Goal: Information Seeking & Learning: Learn about a topic

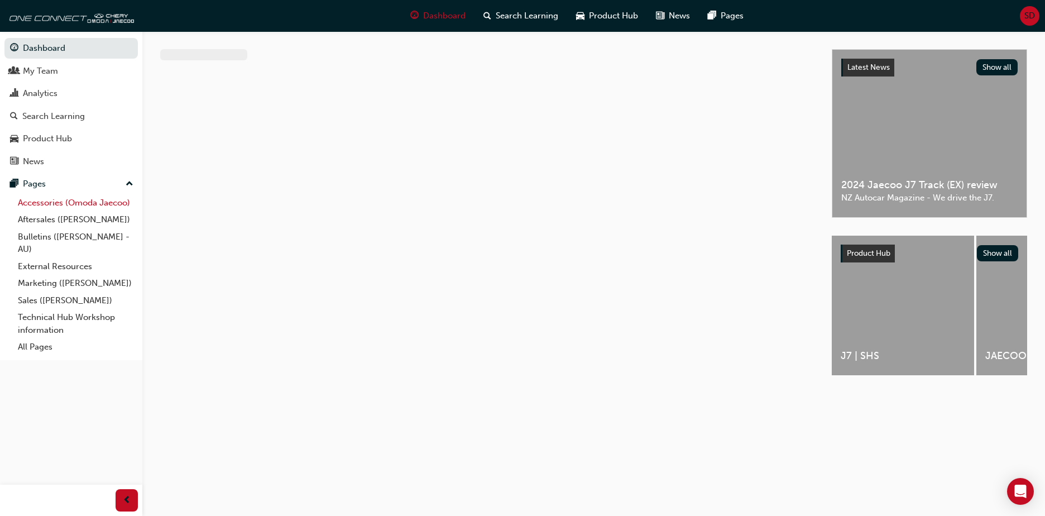
click at [62, 200] on link "Accessories (Omoda Jaecoo)" at bounding box center [75, 202] width 125 height 17
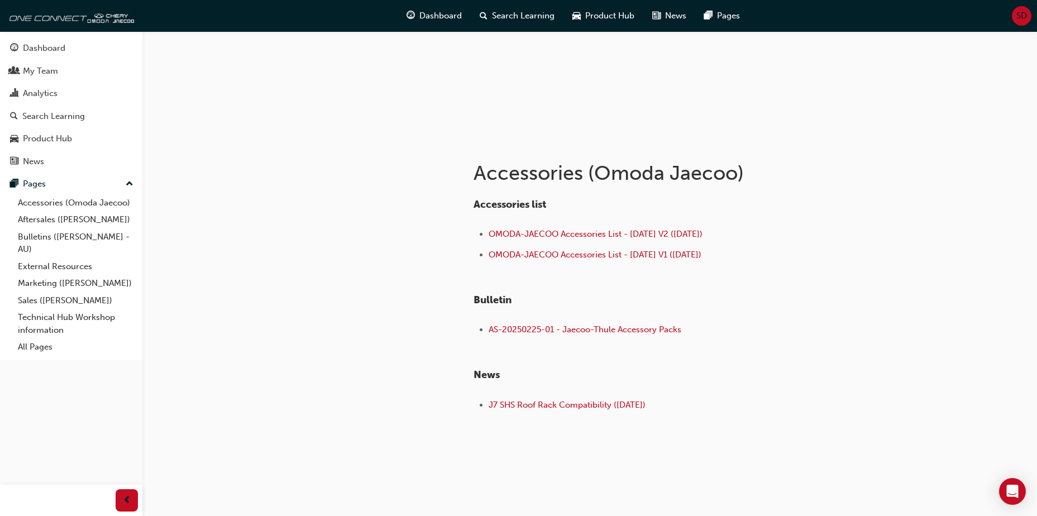
scroll to position [122, 0]
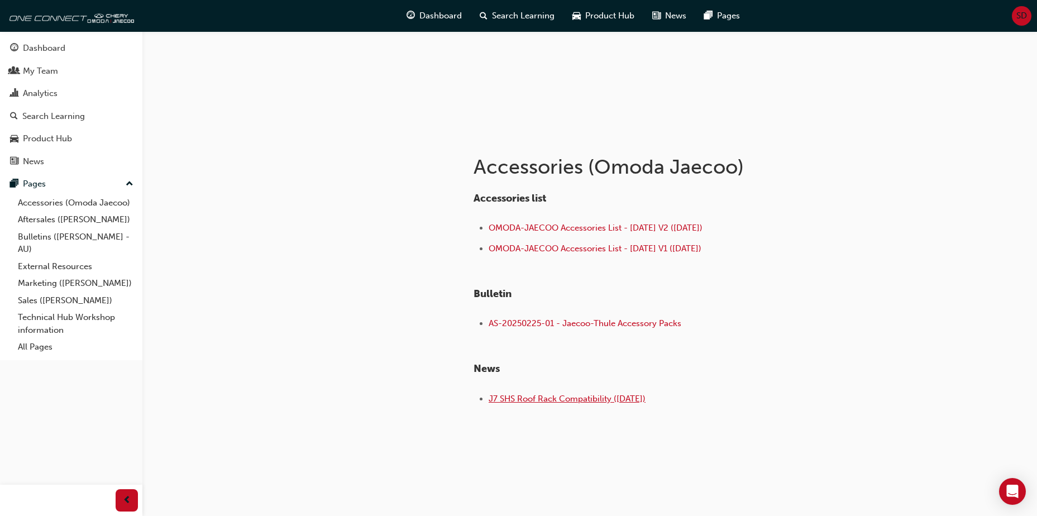
click at [552, 399] on span "J7 SHS Roof Rack Compatibility ([DATE])" at bounding box center [567, 399] width 157 height 10
click at [567, 400] on span "J7 SHS Roof Rack Compatibility ([DATE])" at bounding box center [567, 399] width 157 height 10
click at [590, 322] on span "AS-20250225-01 - Jaecoo-Thule Accessory Packs" at bounding box center [585, 323] width 193 height 10
click at [588, 399] on span "J7 SHS Roof Rack Compatibility ([DATE])" at bounding box center [567, 399] width 157 height 10
click at [56, 51] on div "Dashboard" at bounding box center [44, 48] width 42 height 13
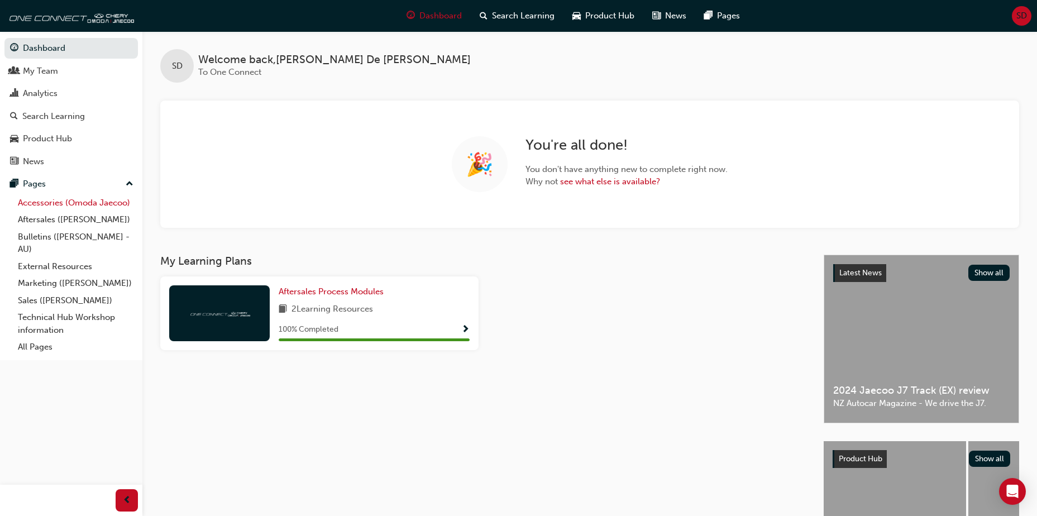
click at [75, 200] on link "Accessories (Omoda Jaecoo)" at bounding box center [75, 202] width 125 height 17
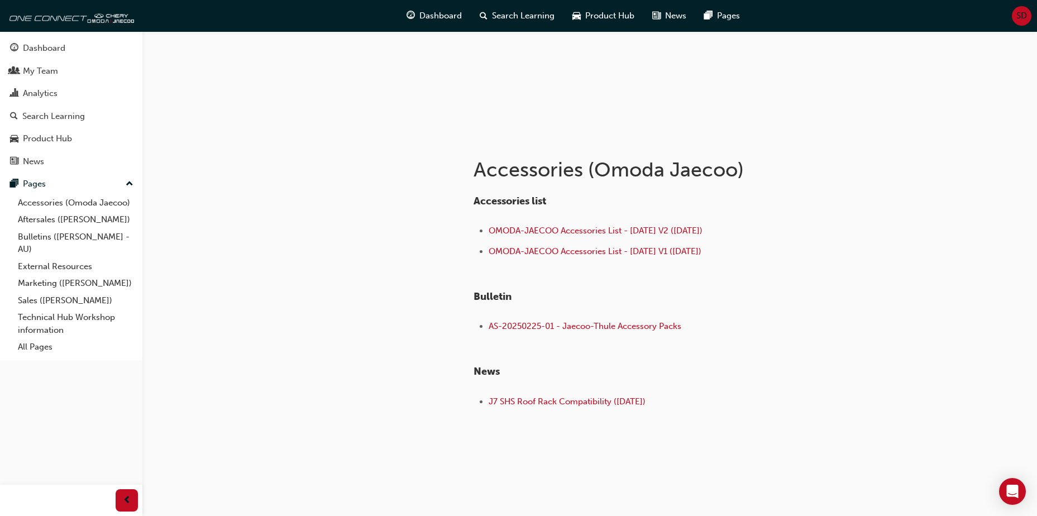
scroll to position [122, 0]
click at [570, 399] on span "J7 SHS Roof Rack Compatibility ([DATE])" at bounding box center [567, 399] width 157 height 10
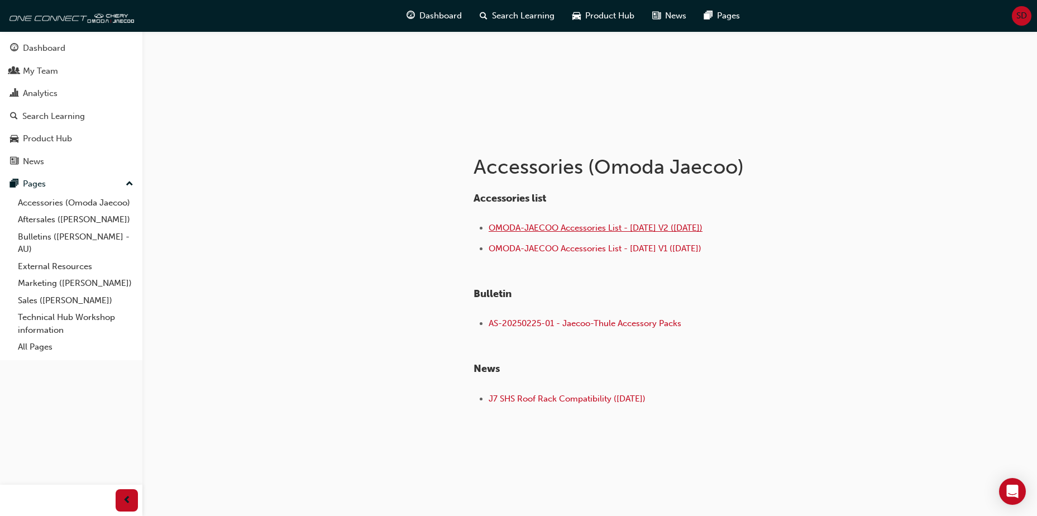
click at [599, 226] on span "OMODA-JAECOO Accessories List - [DATE] V2 ([DATE])" at bounding box center [596, 228] width 214 height 10
click at [50, 51] on div "Dashboard" at bounding box center [44, 48] width 42 height 13
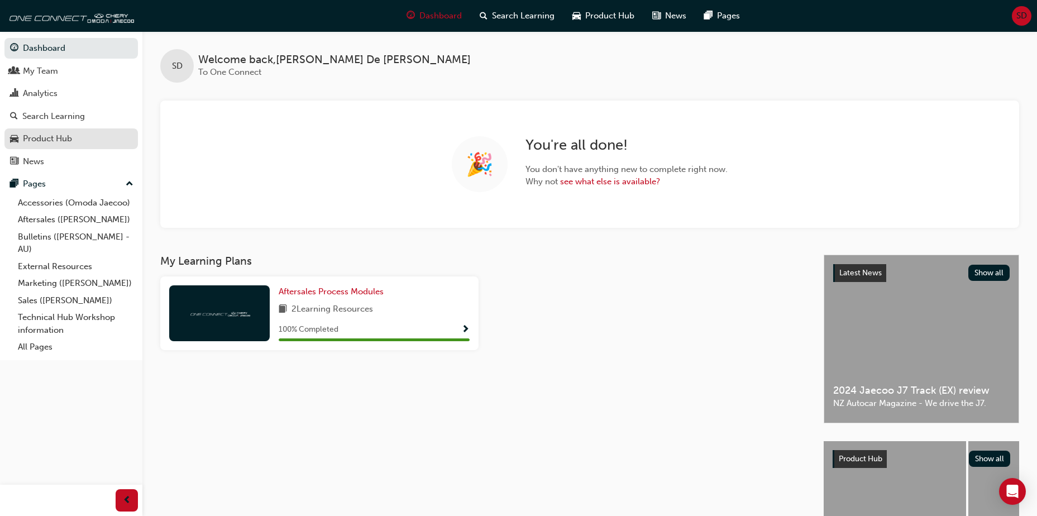
click at [61, 136] on div "Product Hub" at bounding box center [47, 138] width 49 height 13
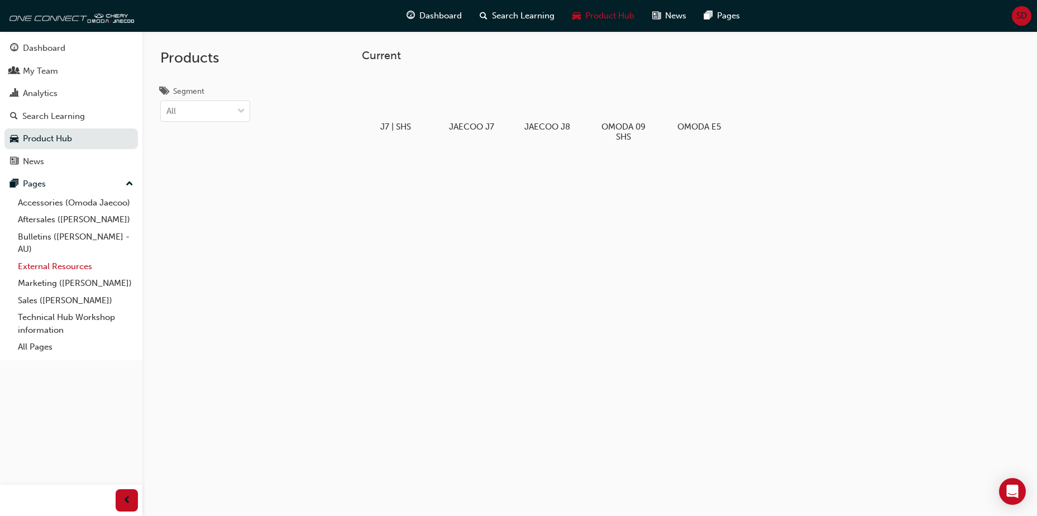
click at [48, 268] on link "External Resources" at bounding box center [75, 266] width 125 height 17
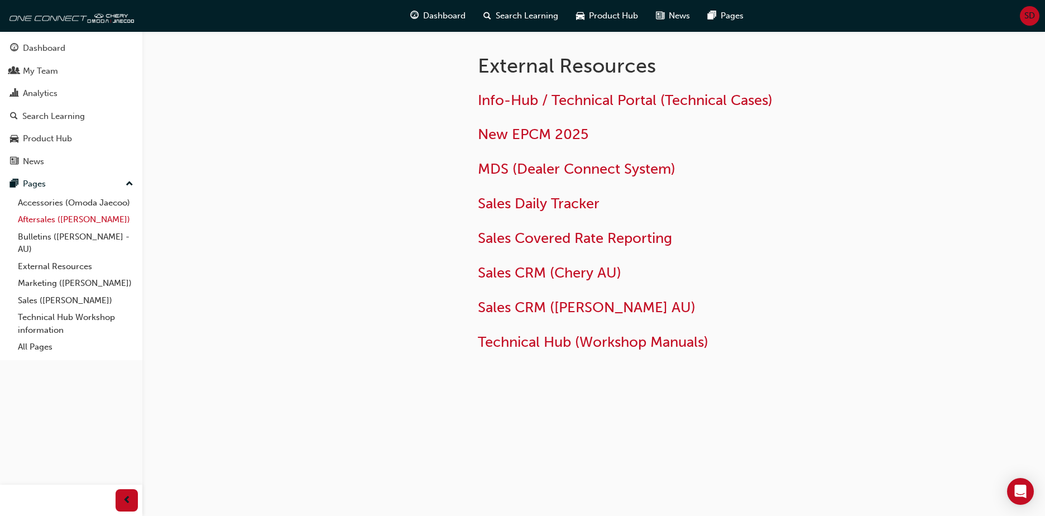
click at [37, 219] on link "Aftersales ([PERSON_NAME])" at bounding box center [75, 219] width 125 height 17
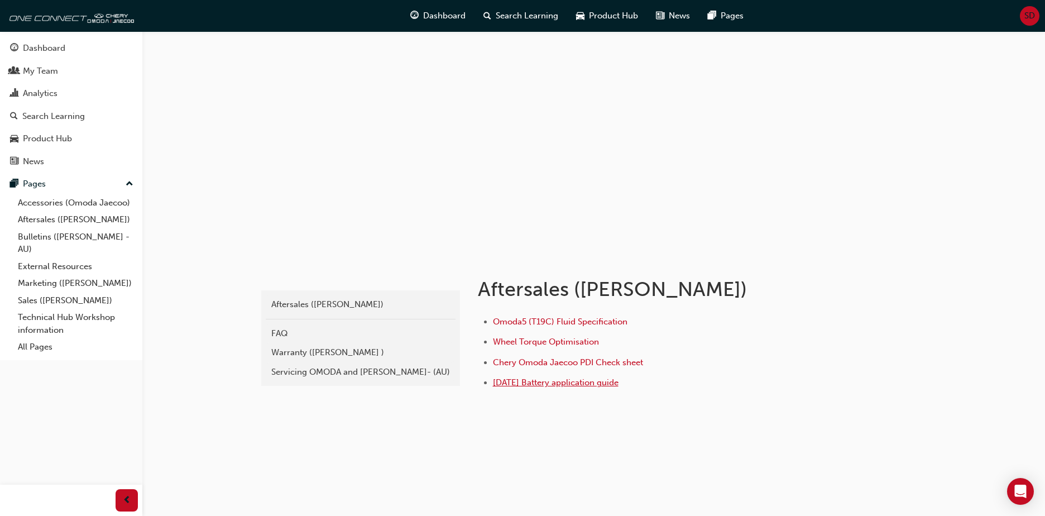
click at [538, 385] on span "[DATE] Battery application guide" at bounding box center [556, 382] width 126 height 10
